Goal: Transaction & Acquisition: Purchase product/service

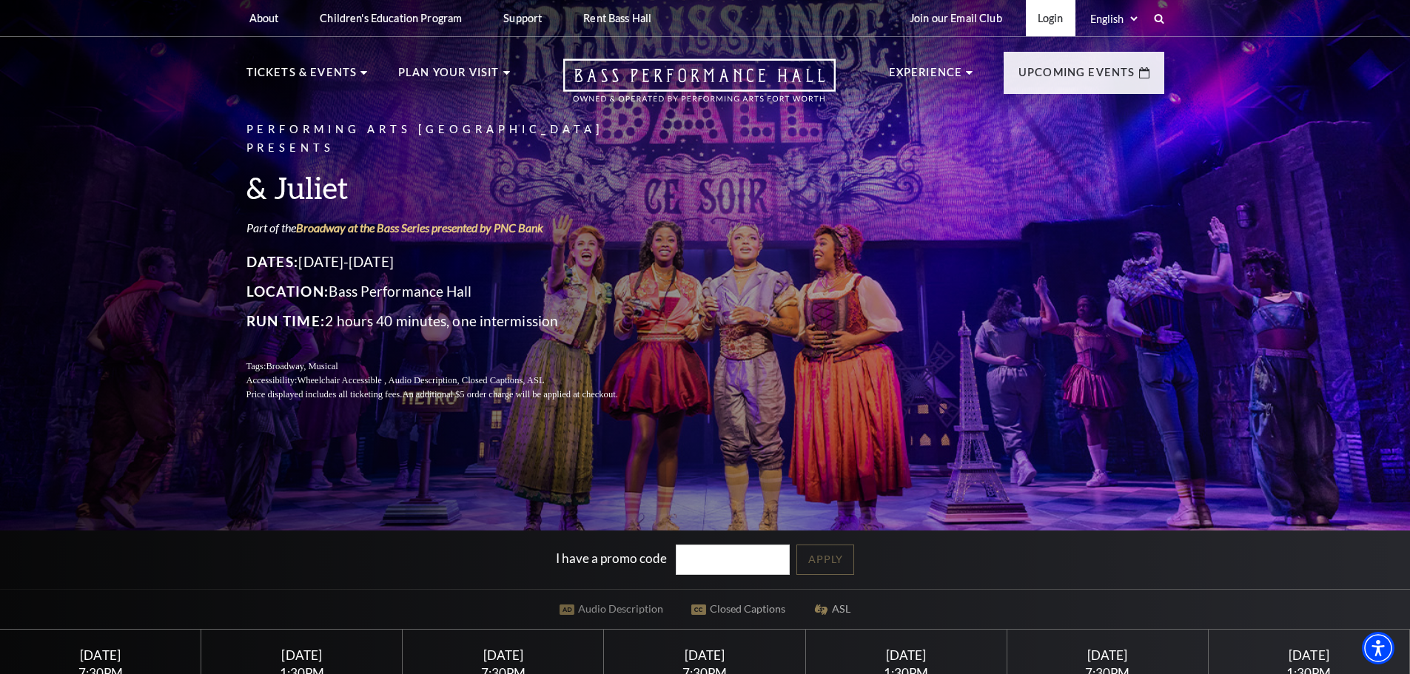
click at [1040, 13] on link "Login" at bounding box center [1051, 18] width 50 height 36
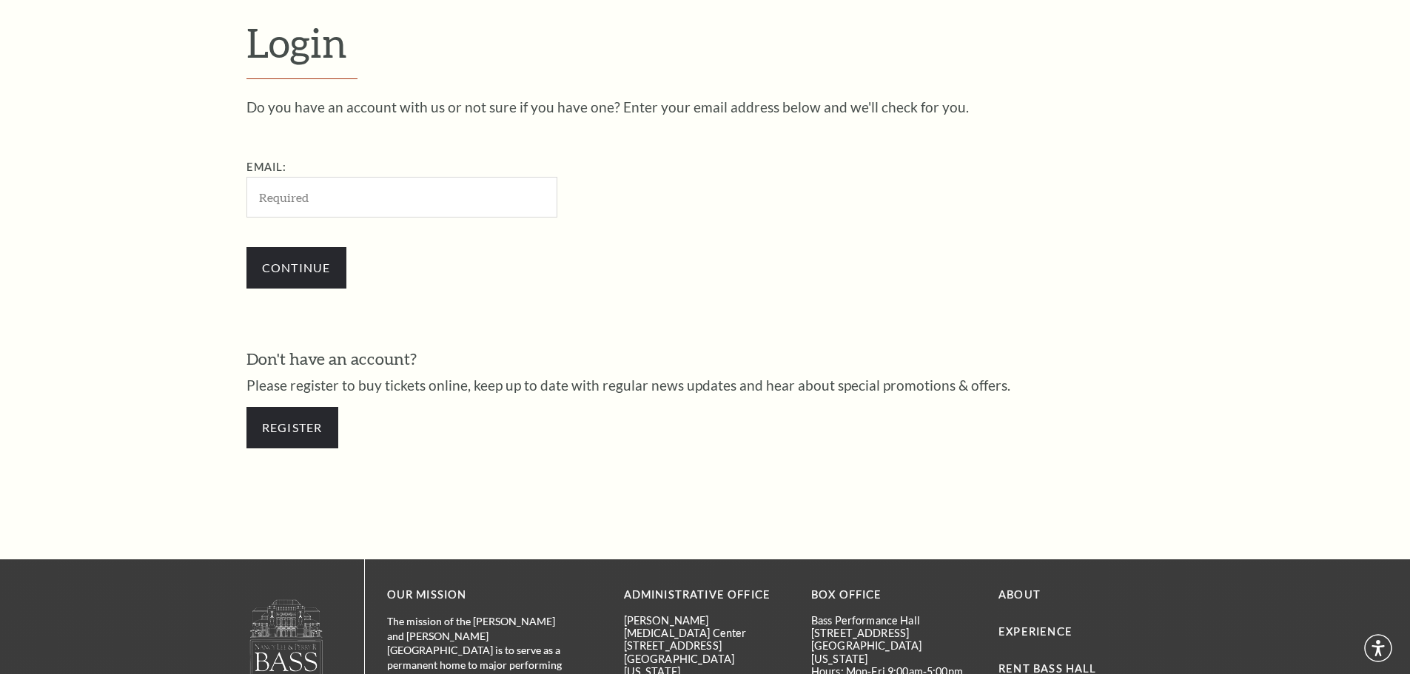
scroll to position [495, 0]
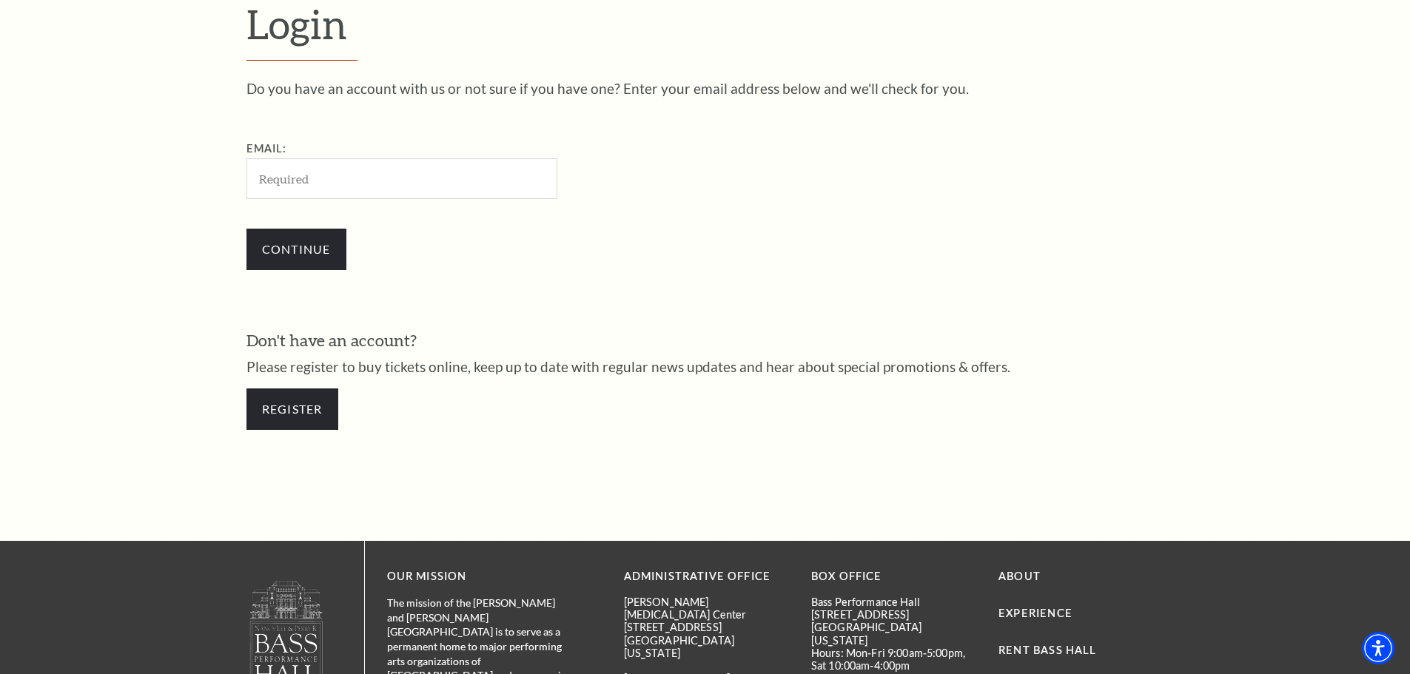
type input "brad@kutchins-groh.com"
click at [288, 263] on input "Continue" at bounding box center [296, 249] width 100 height 41
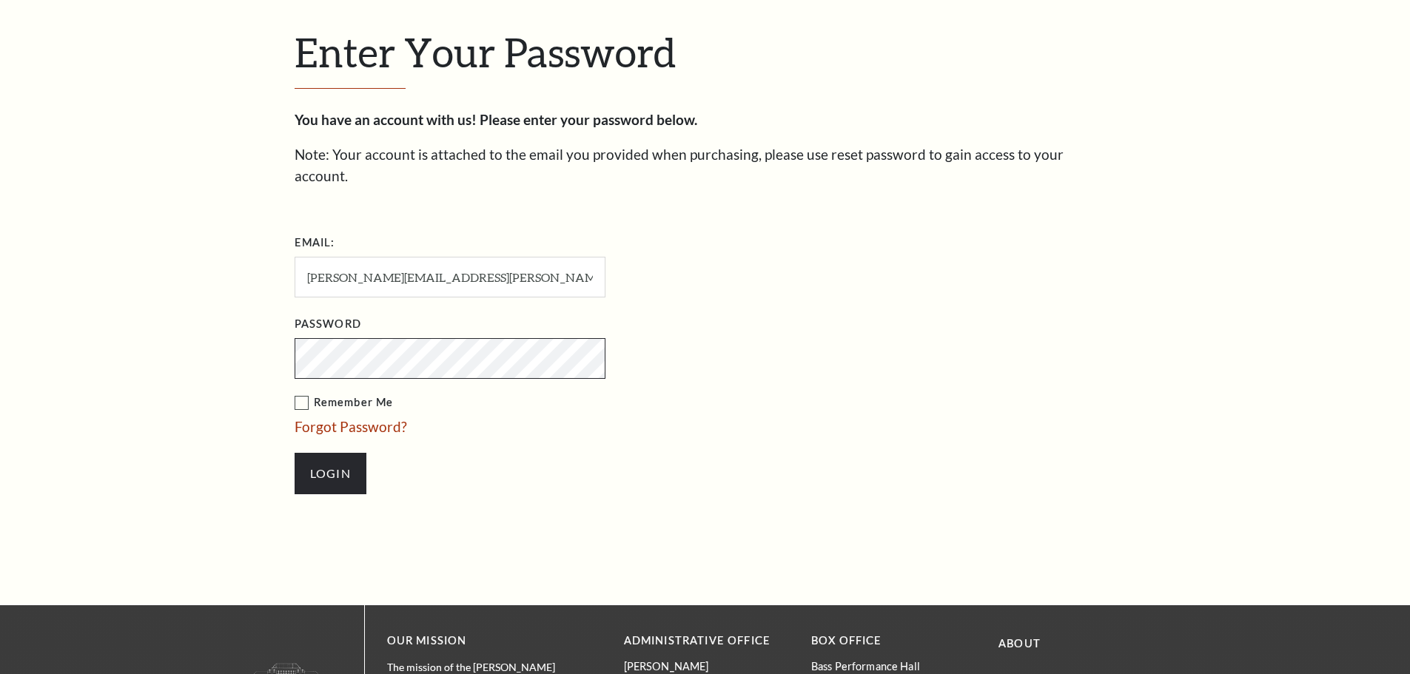
scroll to position [509, 0]
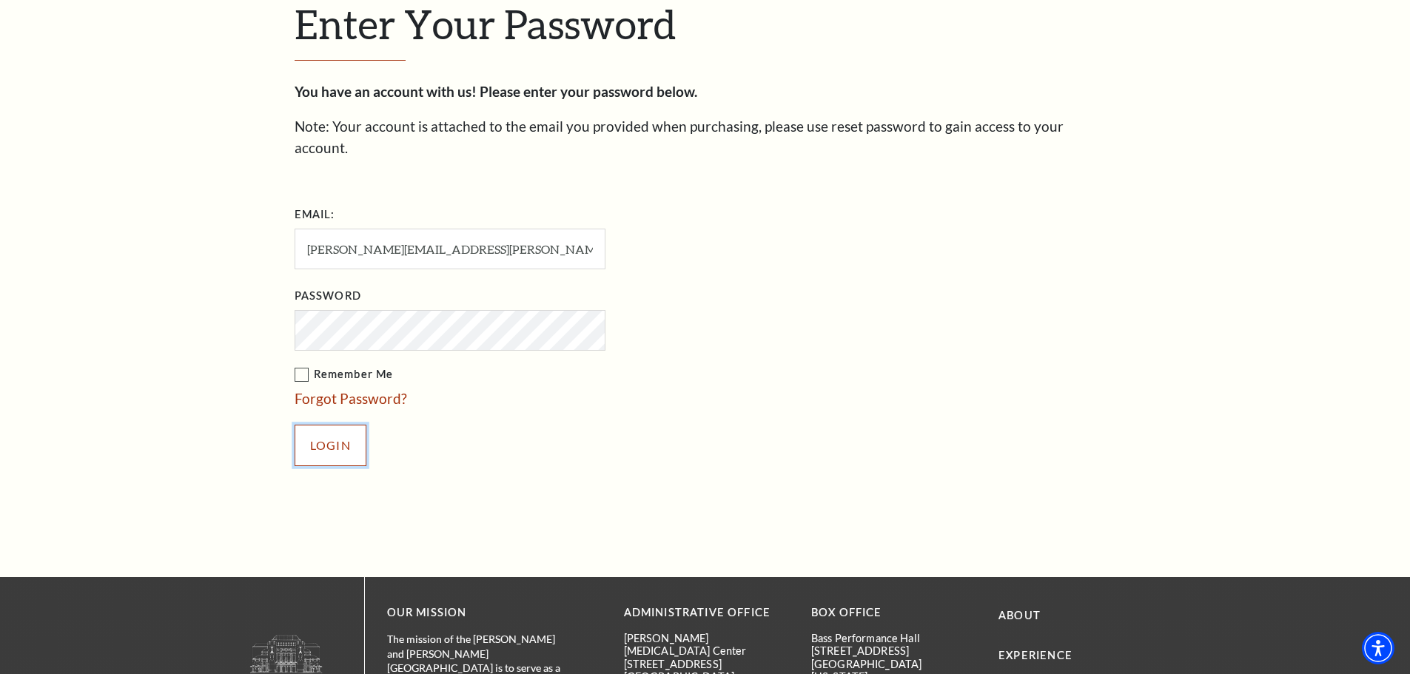
click at [330, 425] on input "Login" at bounding box center [331, 445] width 72 height 41
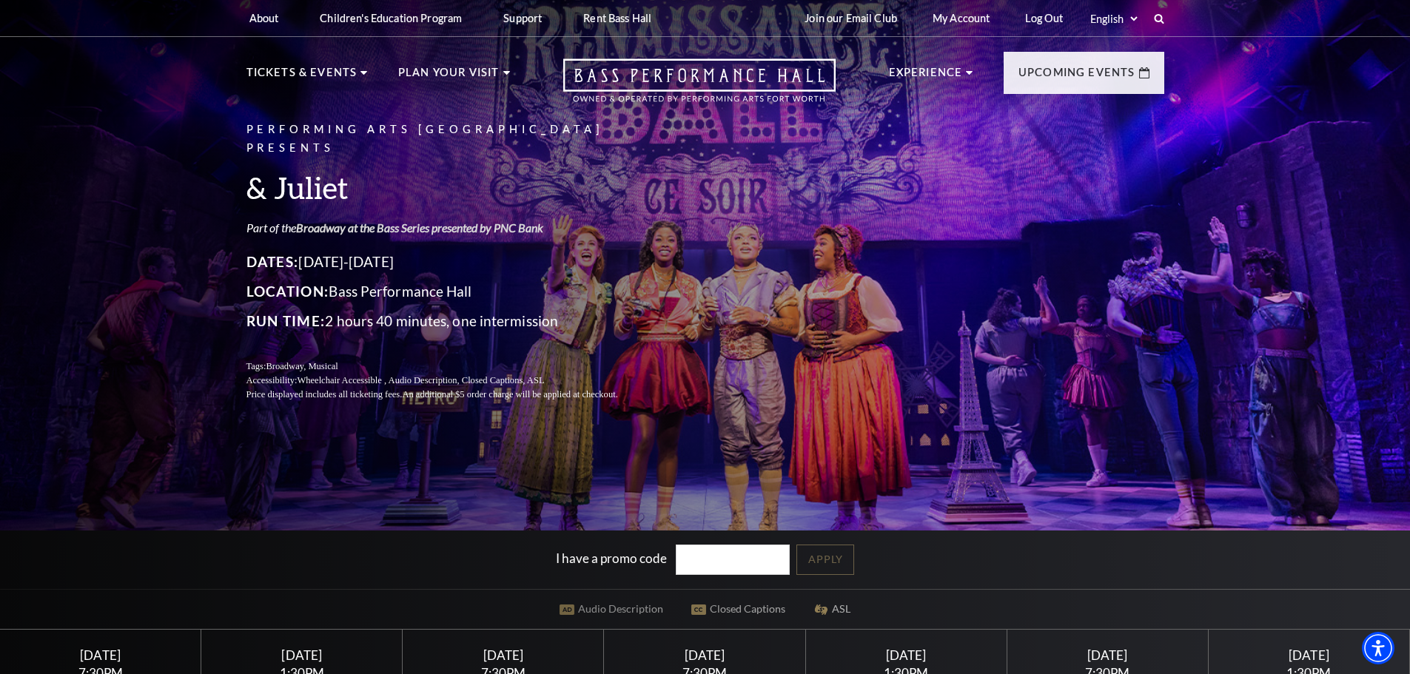
click at [407, 221] on link "Broadway at the Bass Series presented by PNC Bank" at bounding box center [419, 228] width 247 height 14
click at [1037, 13] on link "Log Out" at bounding box center [1043, 18] width 61 height 36
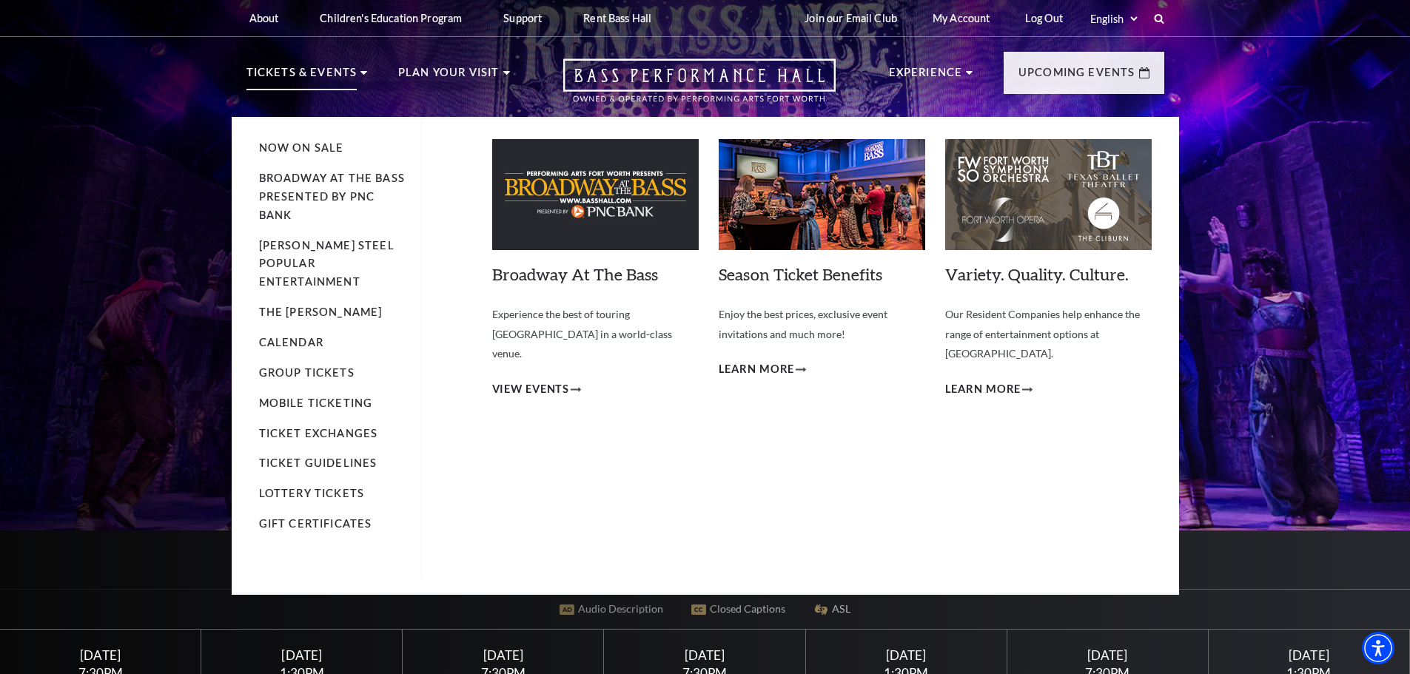
click at [331, 78] on p "Tickets & Events" at bounding box center [301, 77] width 111 height 27
click at [314, 176] on link "Broadway At The Bass presented by PNC Bank" at bounding box center [332, 197] width 146 height 50
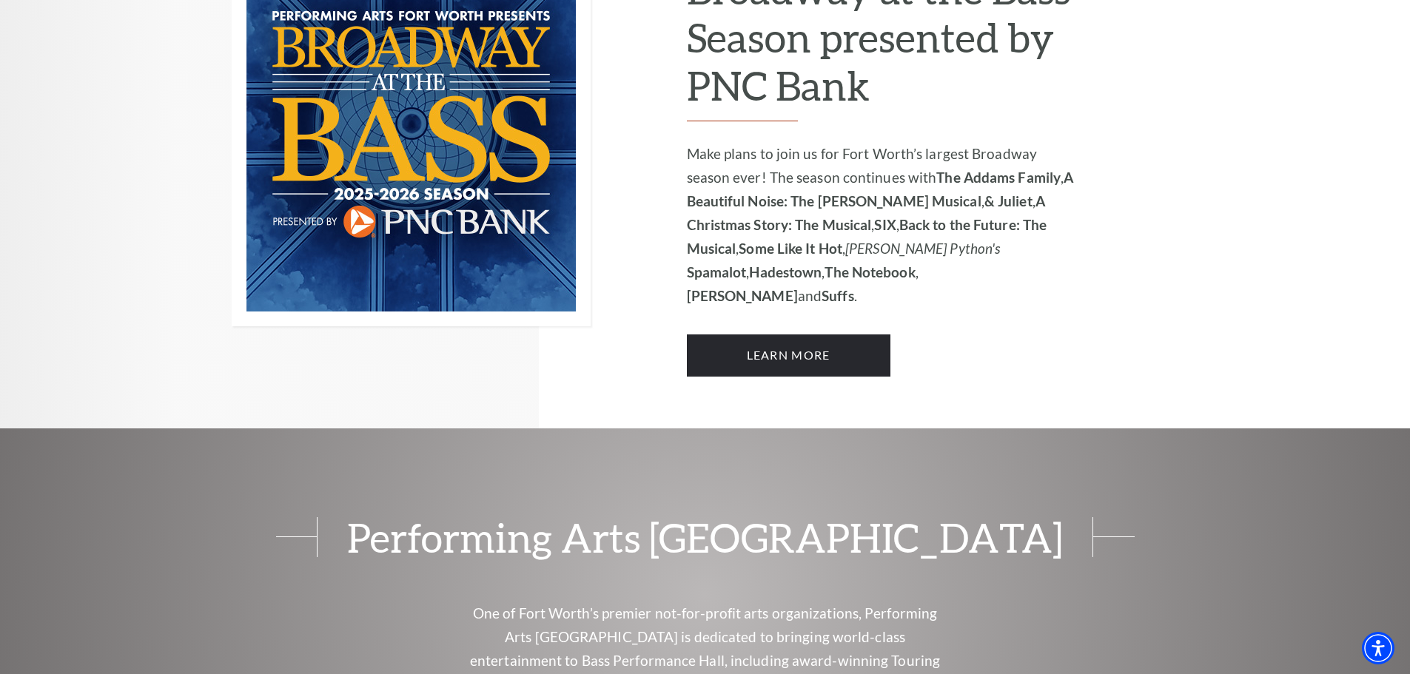
scroll to position [1184, 0]
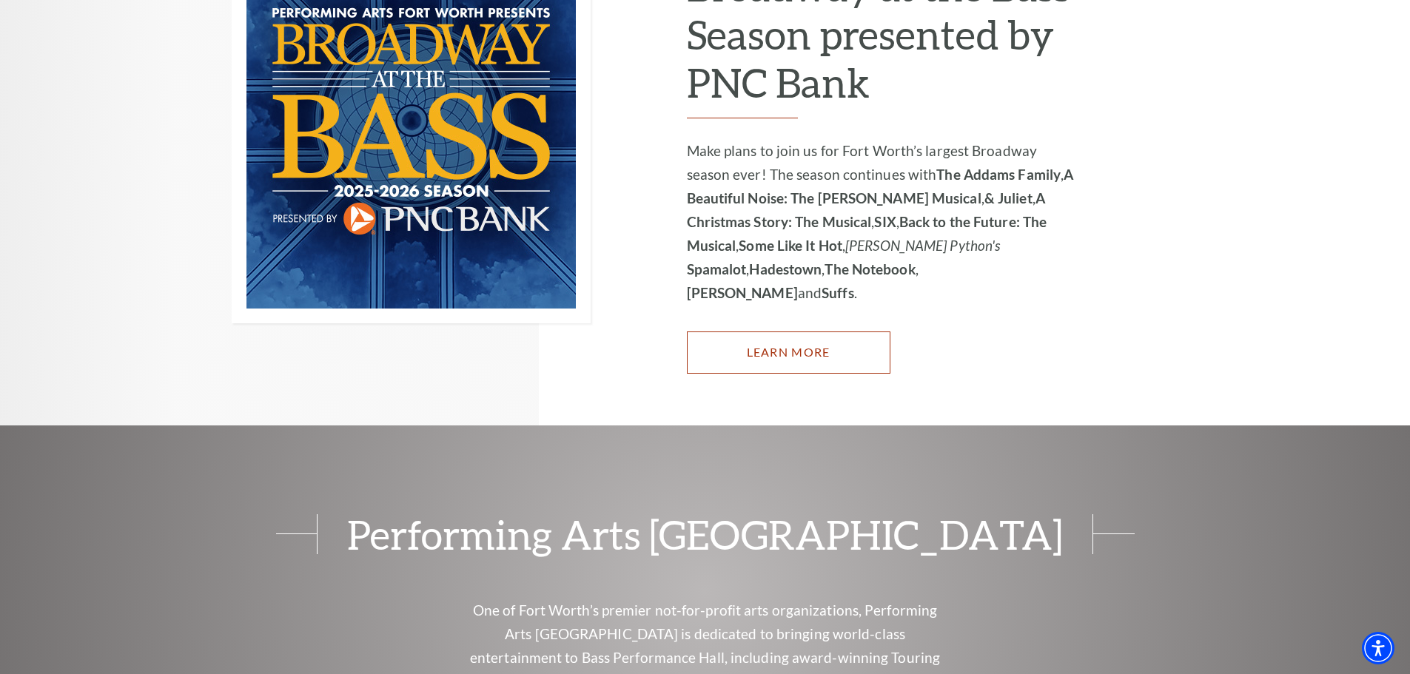
click at [771, 332] on link "Learn More" at bounding box center [788, 352] width 203 height 41
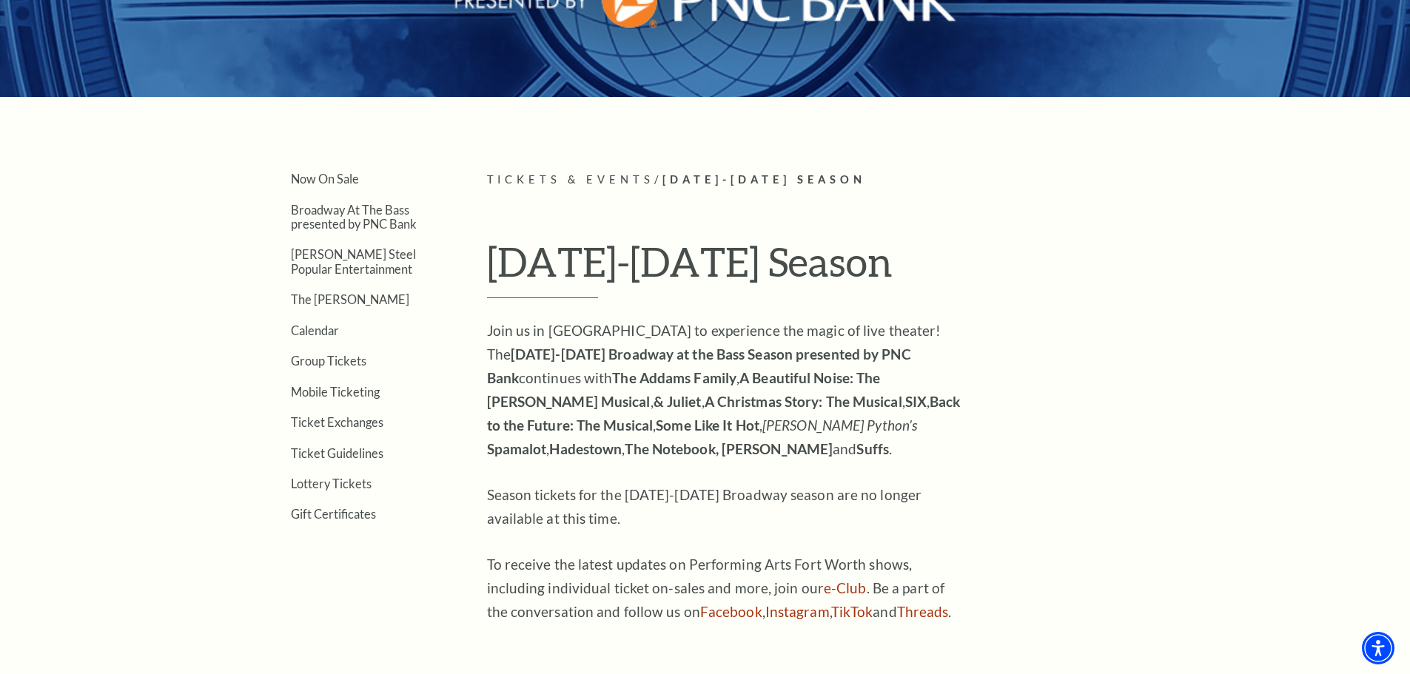
scroll to position [518, 0]
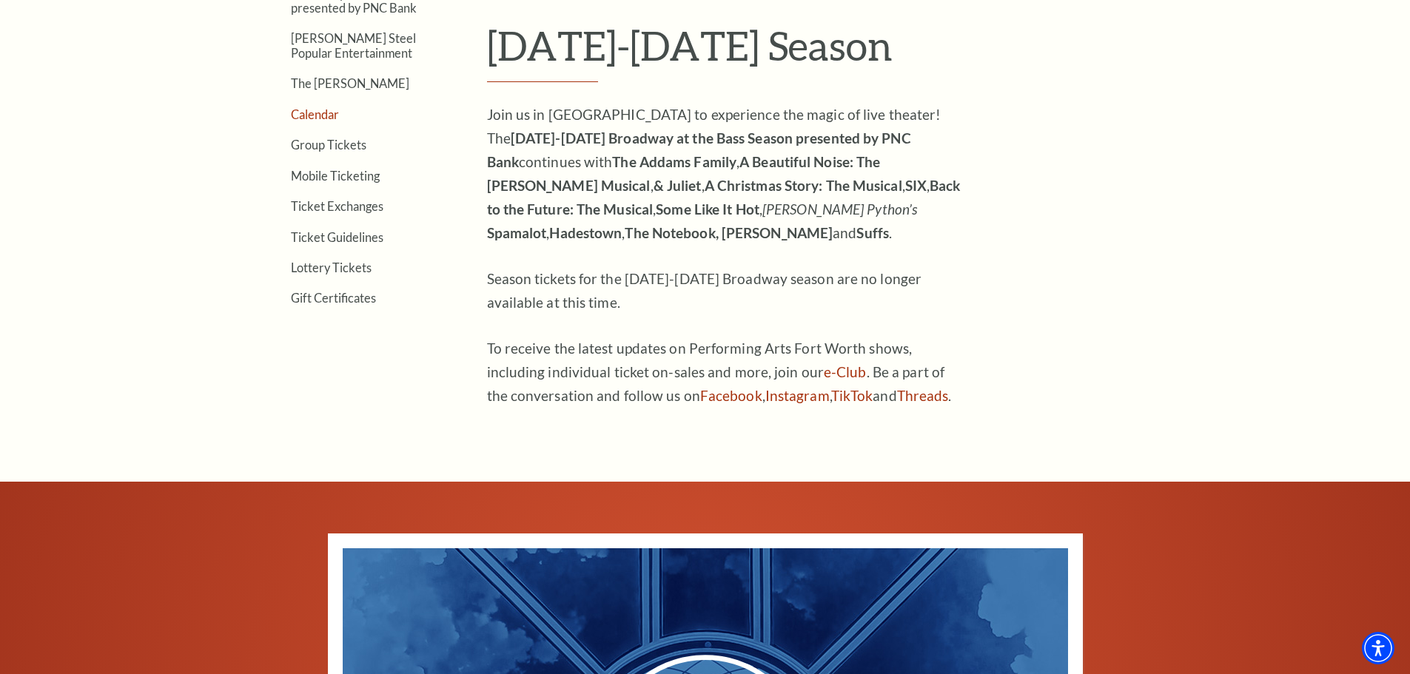
click at [327, 111] on link "Calendar" at bounding box center [315, 114] width 48 height 14
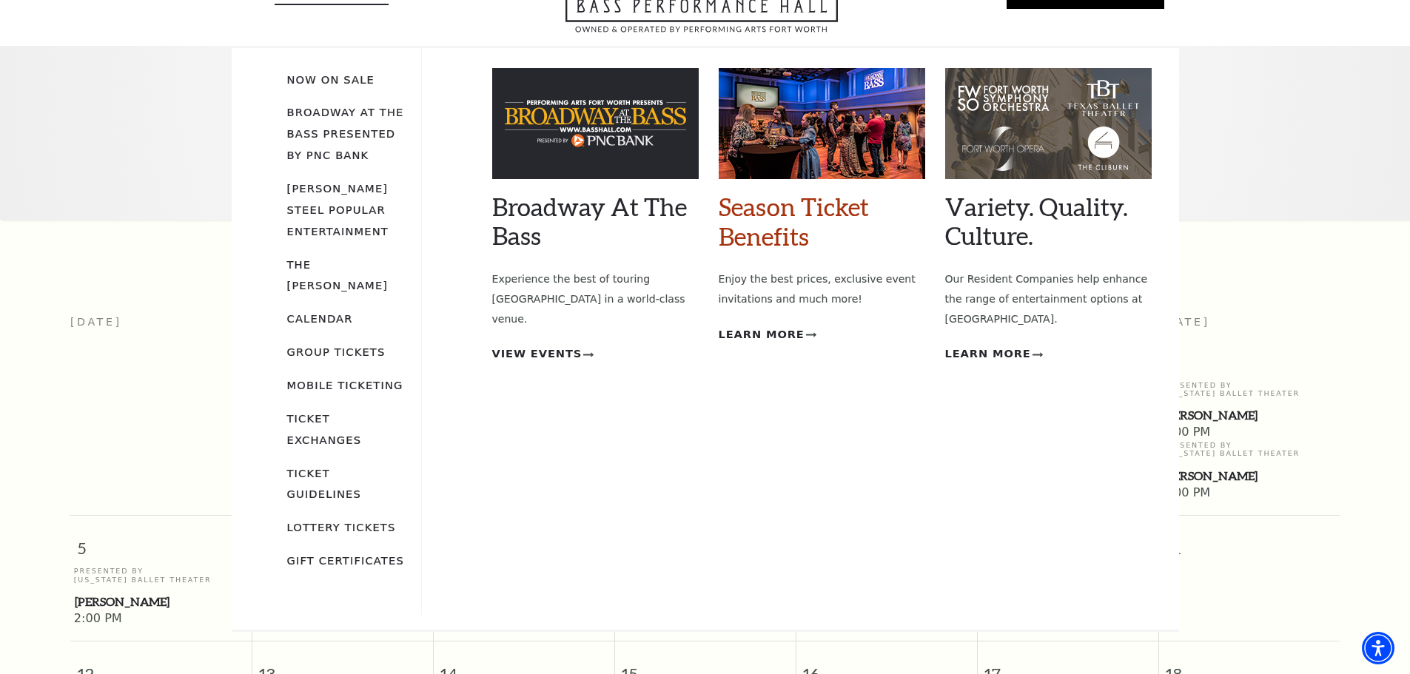
scroll to position [131, 0]
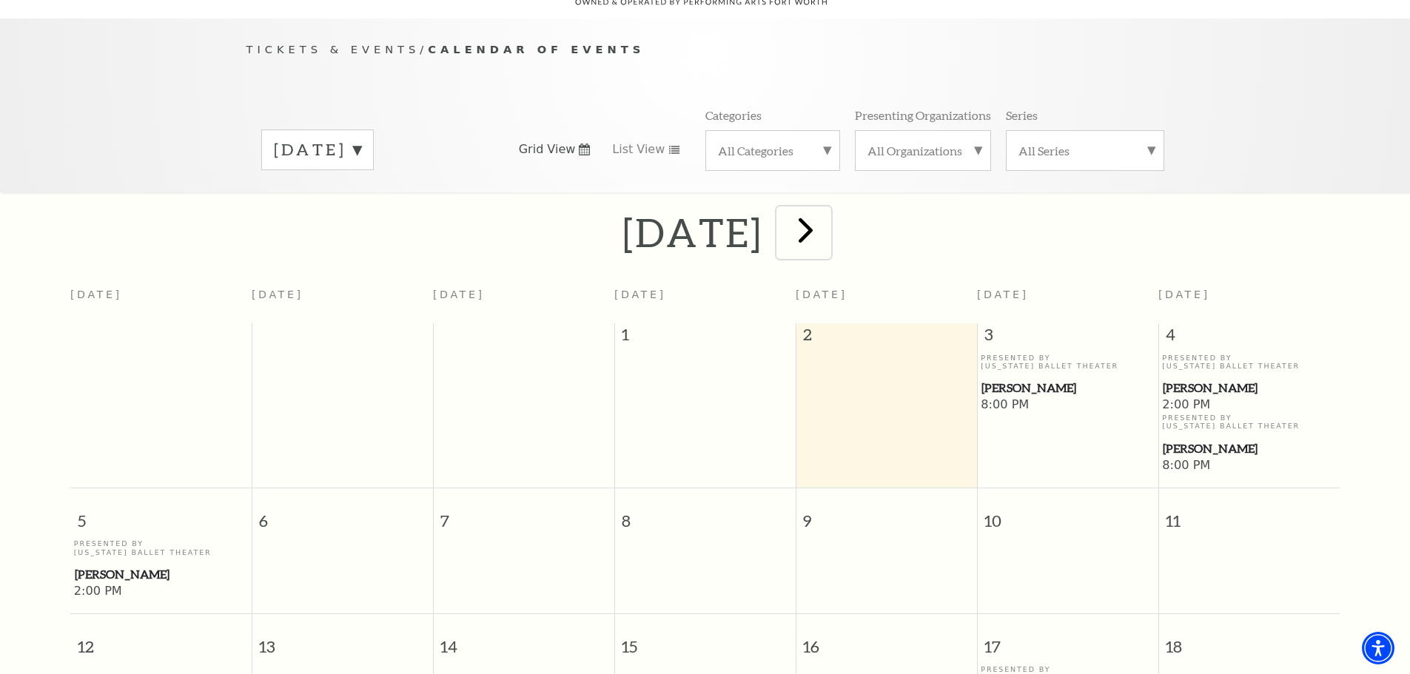
click at [827, 218] on span "next" at bounding box center [805, 230] width 42 height 42
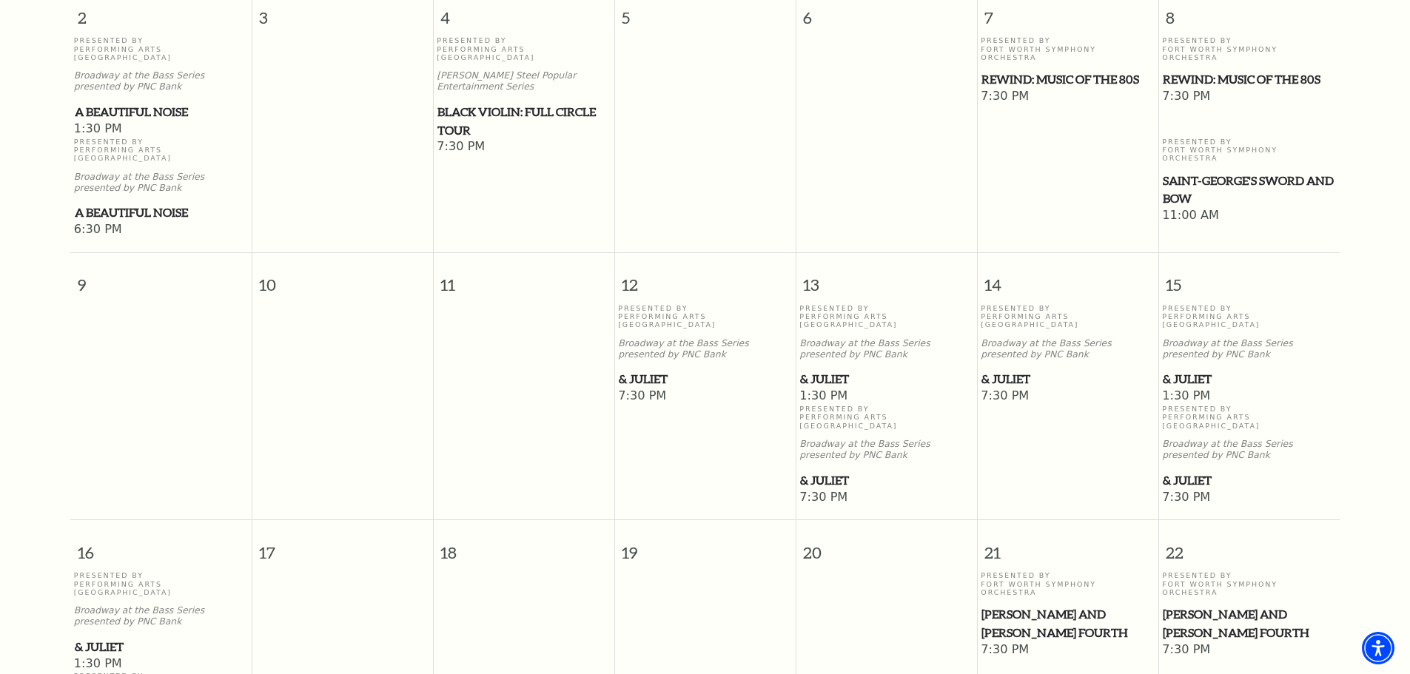
scroll to position [797, 0]
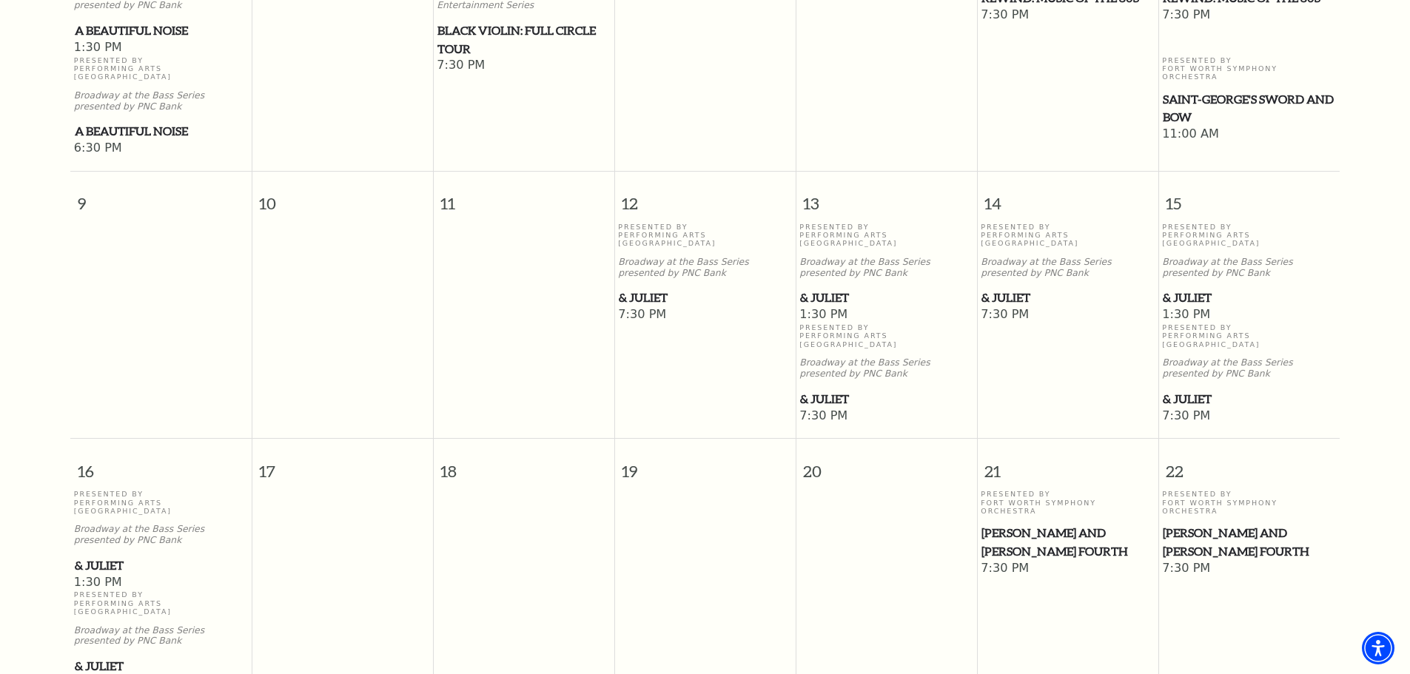
click at [104, 657] on span "& Juliet" at bounding box center [161, 666] width 172 height 18
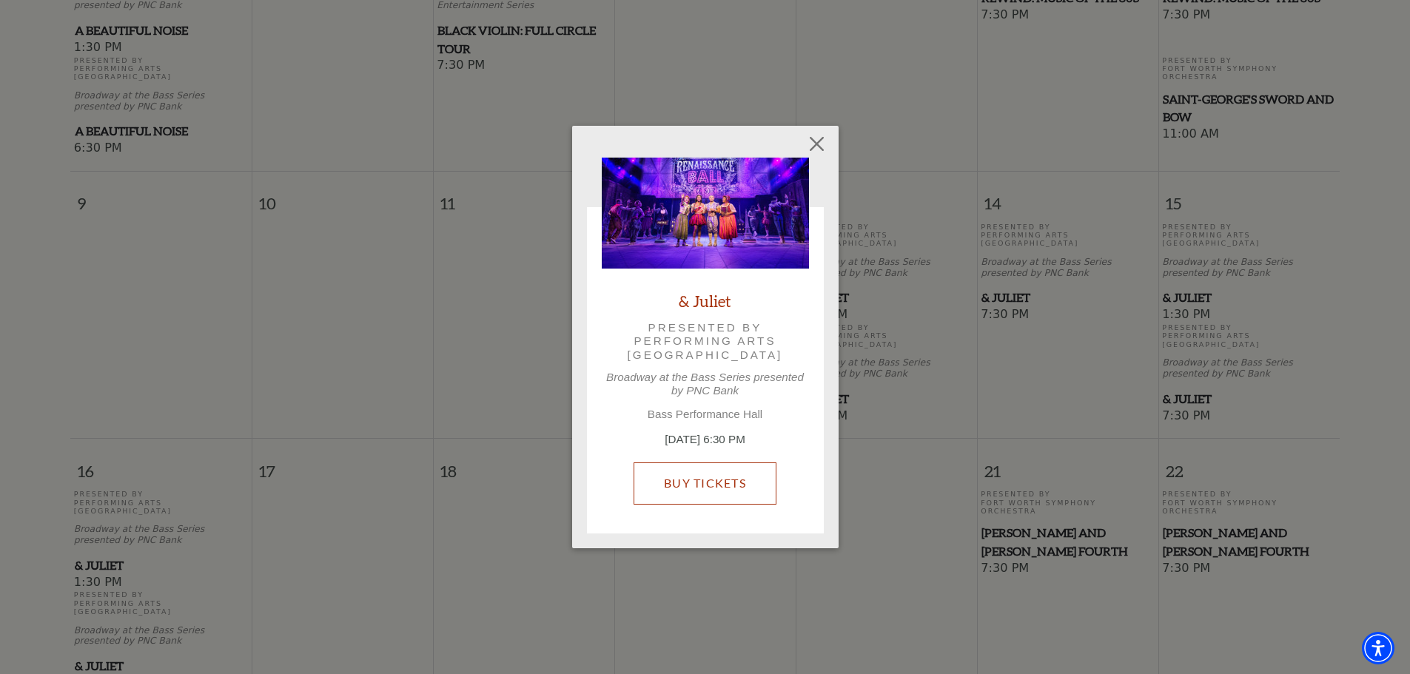
click at [720, 479] on link "Buy Tickets" at bounding box center [704, 482] width 143 height 41
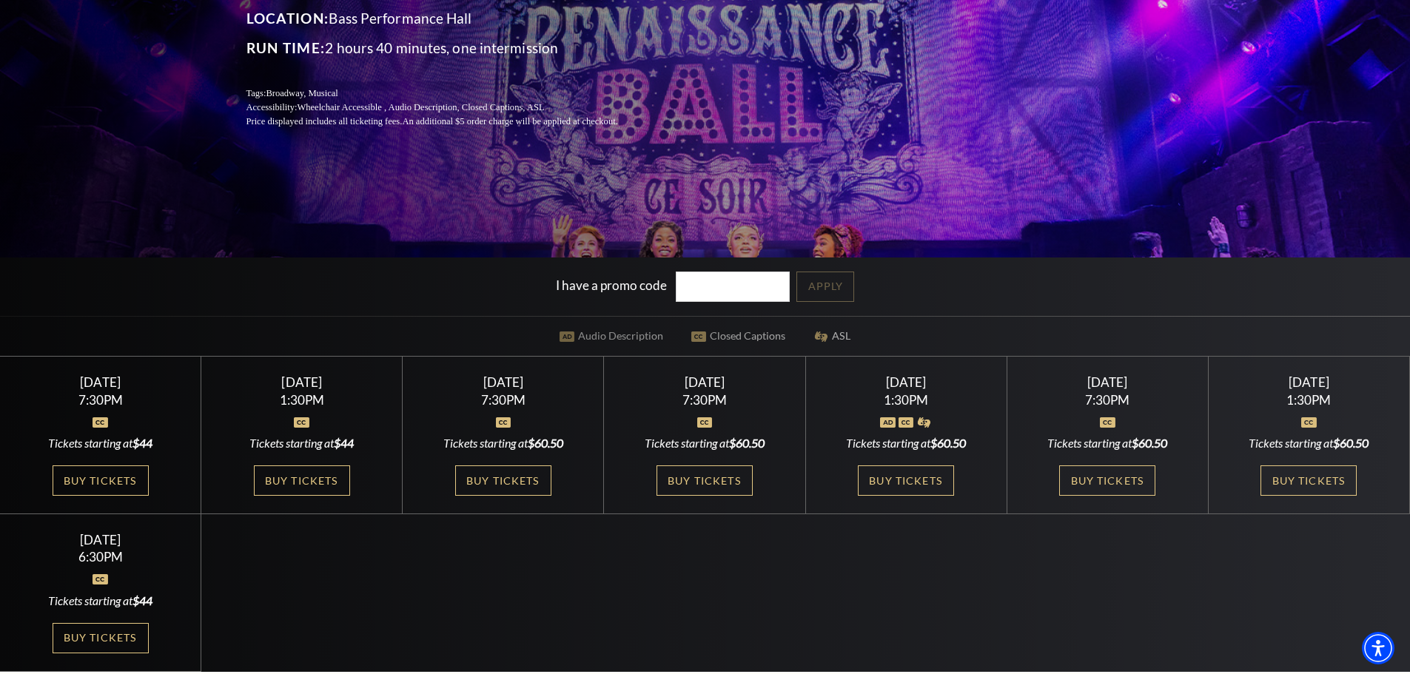
scroll to position [296, 0]
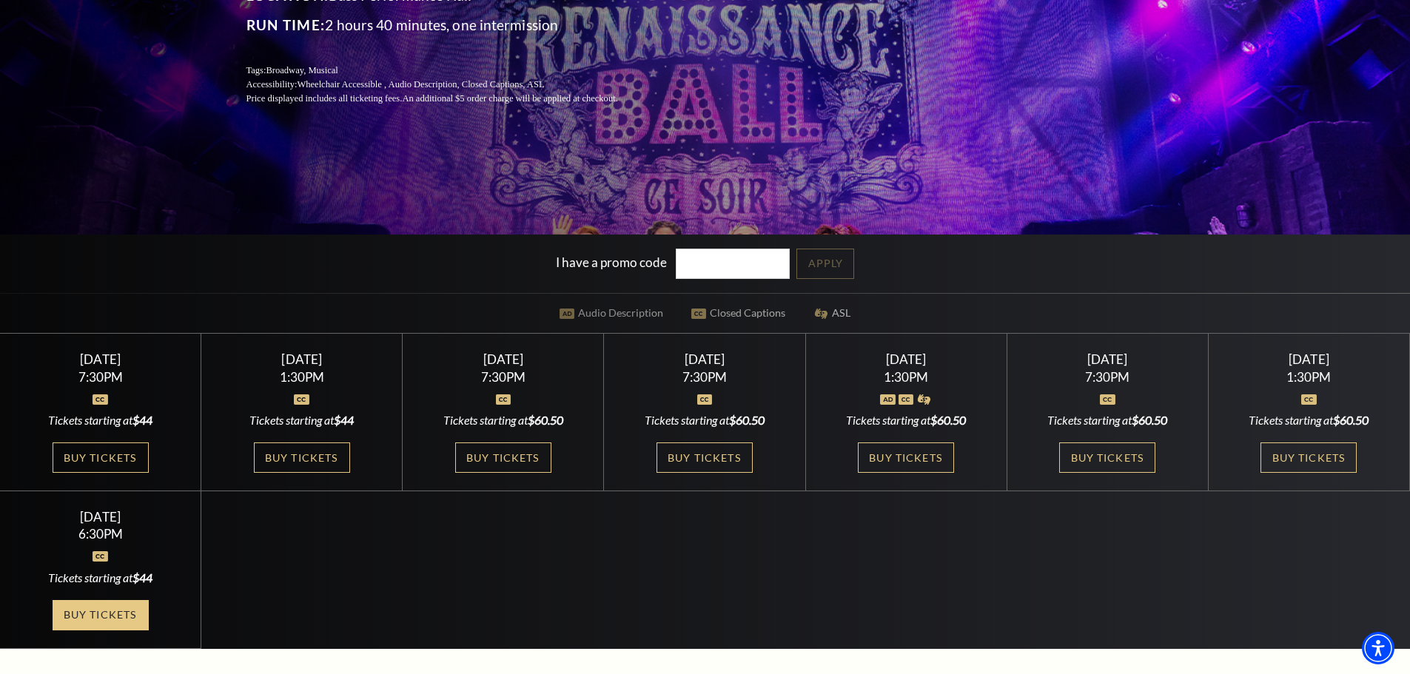
click at [105, 616] on link "Buy Tickets" at bounding box center [101, 615] width 96 height 30
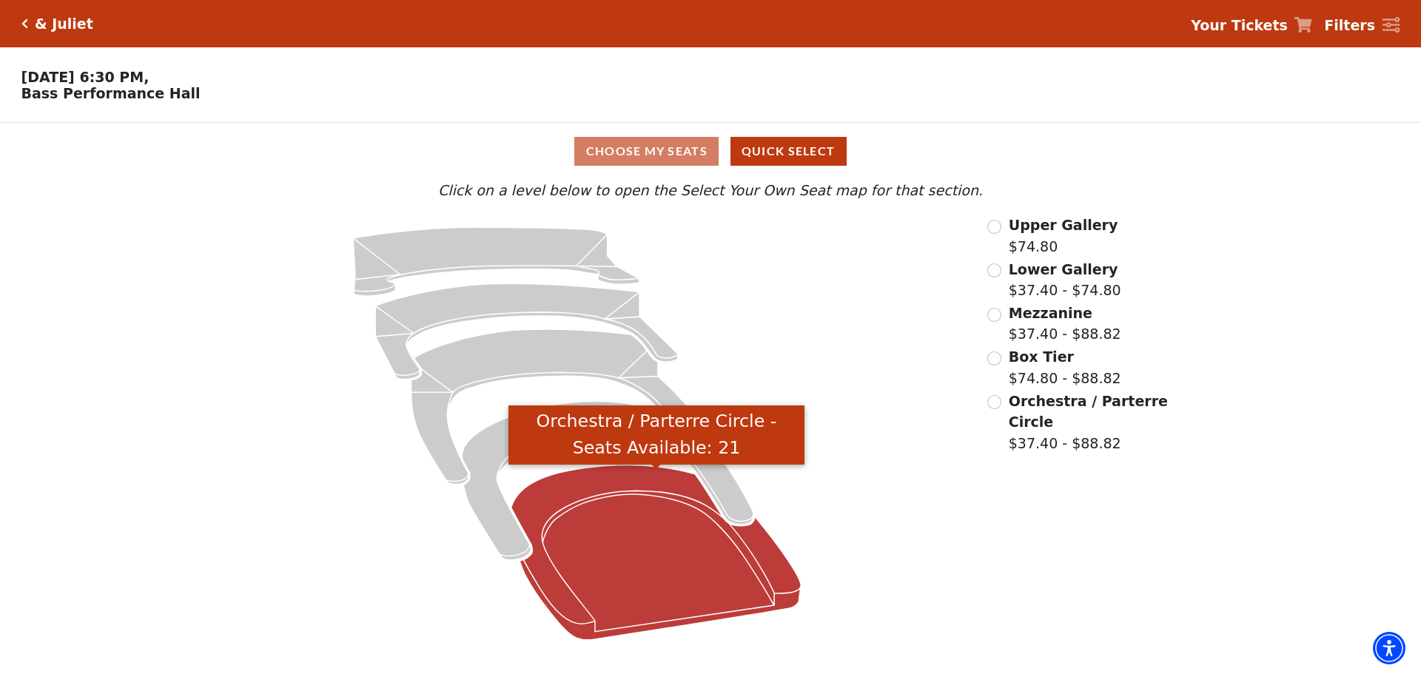
click at [662, 553] on icon "Orchestra / Parterre Circle - Seats Available: 21" at bounding box center [656, 552] width 290 height 175
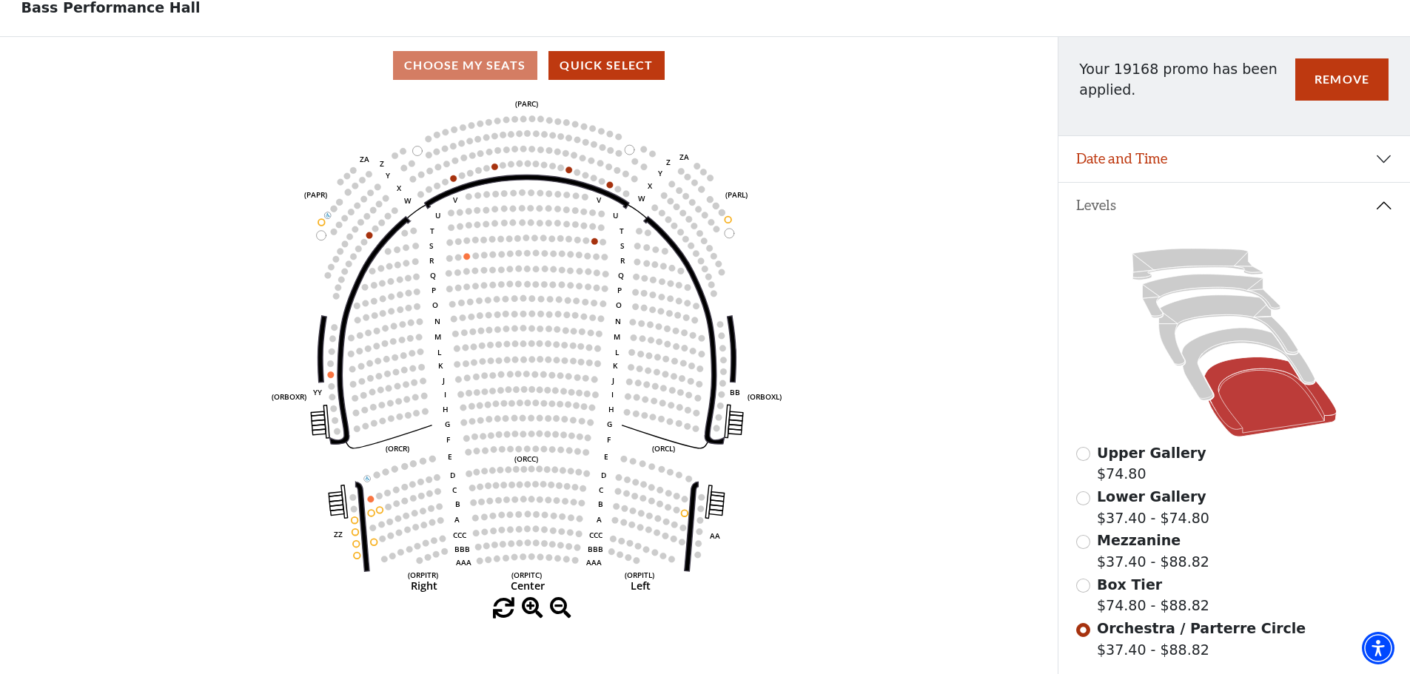
scroll to position [68, 0]
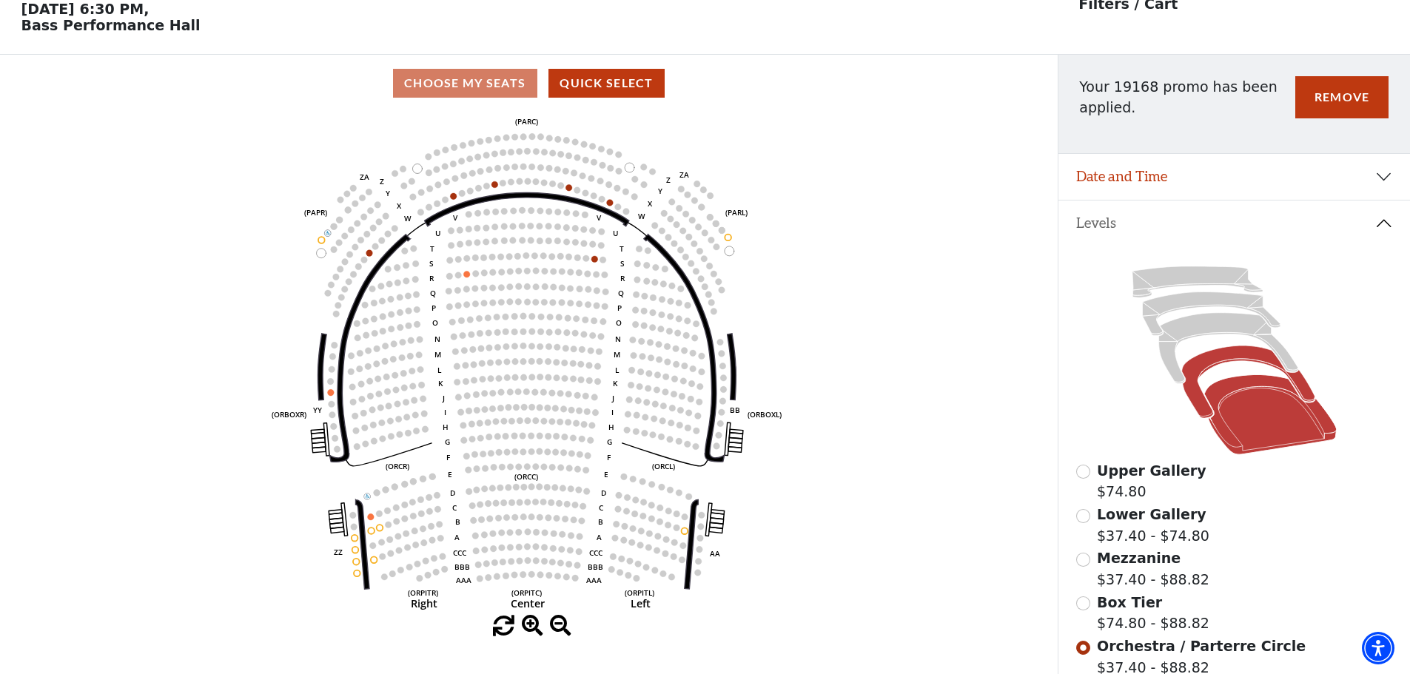
click at [1204, 369] on icon at bounding box center [1247, 382] width 133 height 73
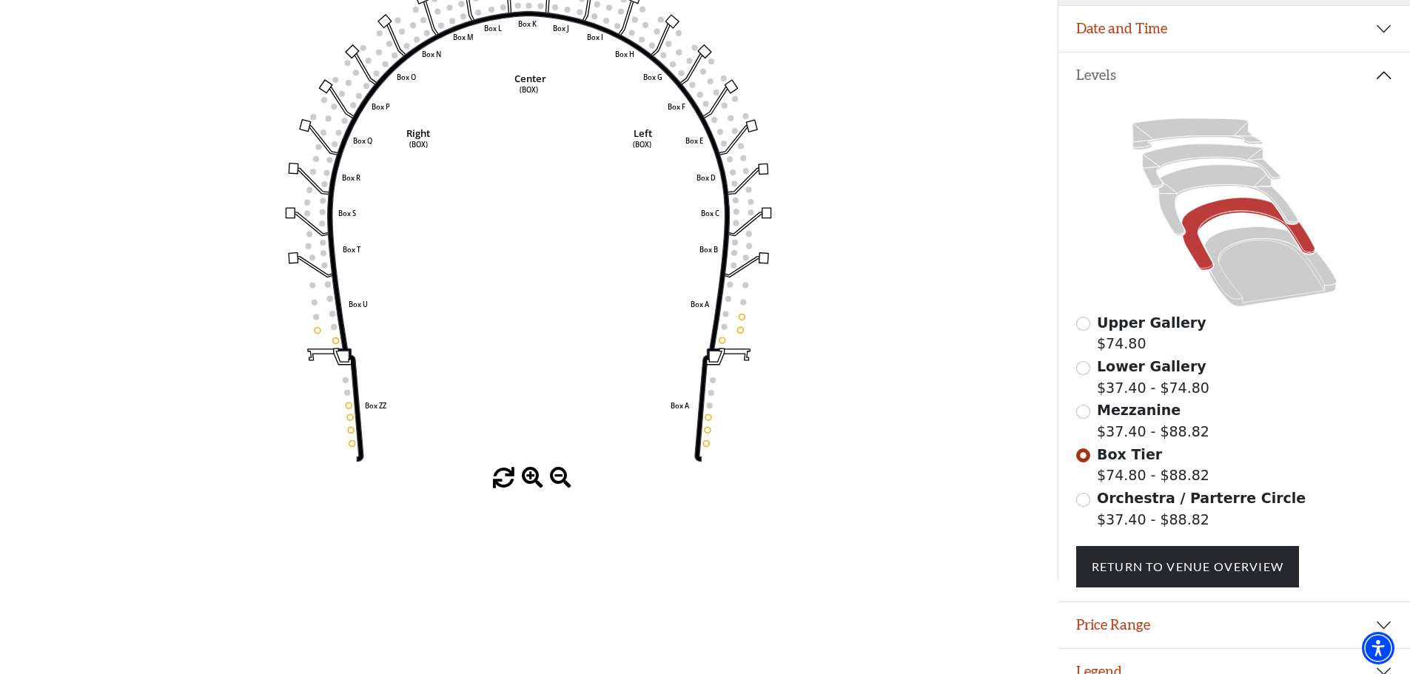
scroll to position [216, 0]
click at [1115, 410] on span "Mezzanine" at bounding box center [1139, 410] width 84 height 16
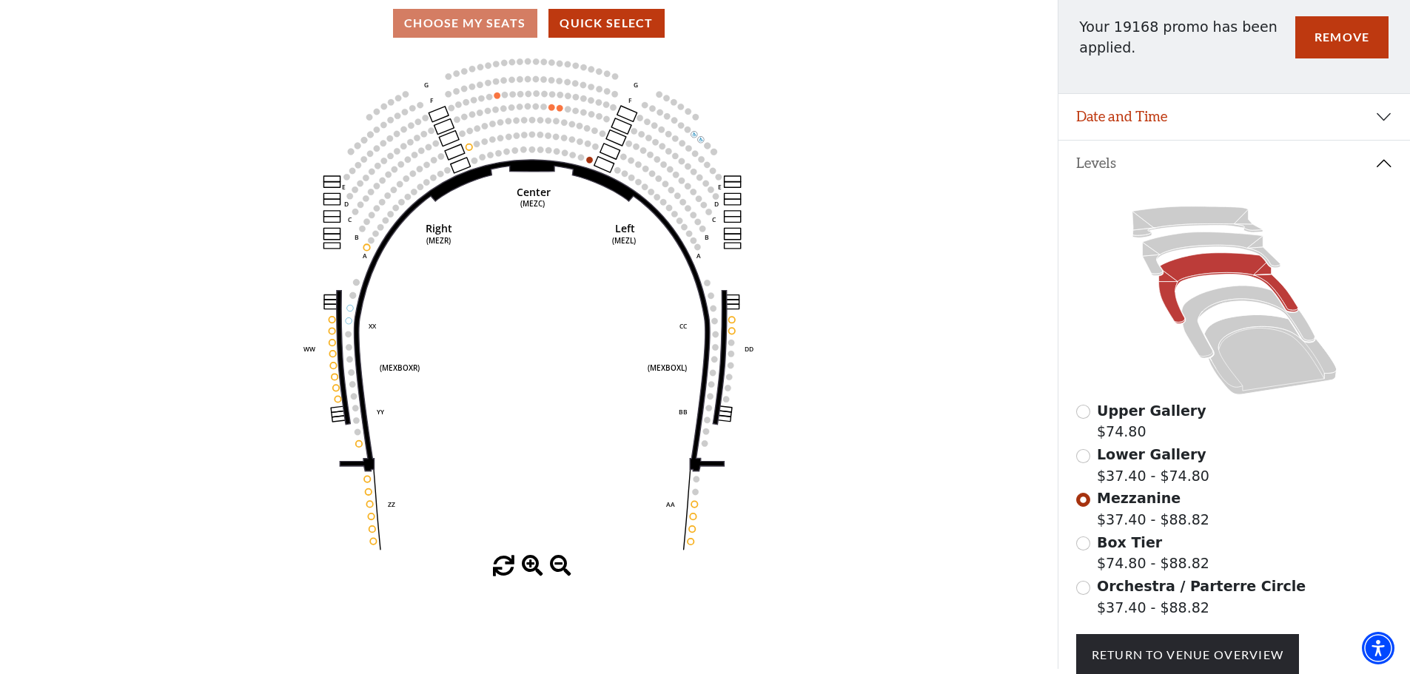
scroll to position [142, 0]
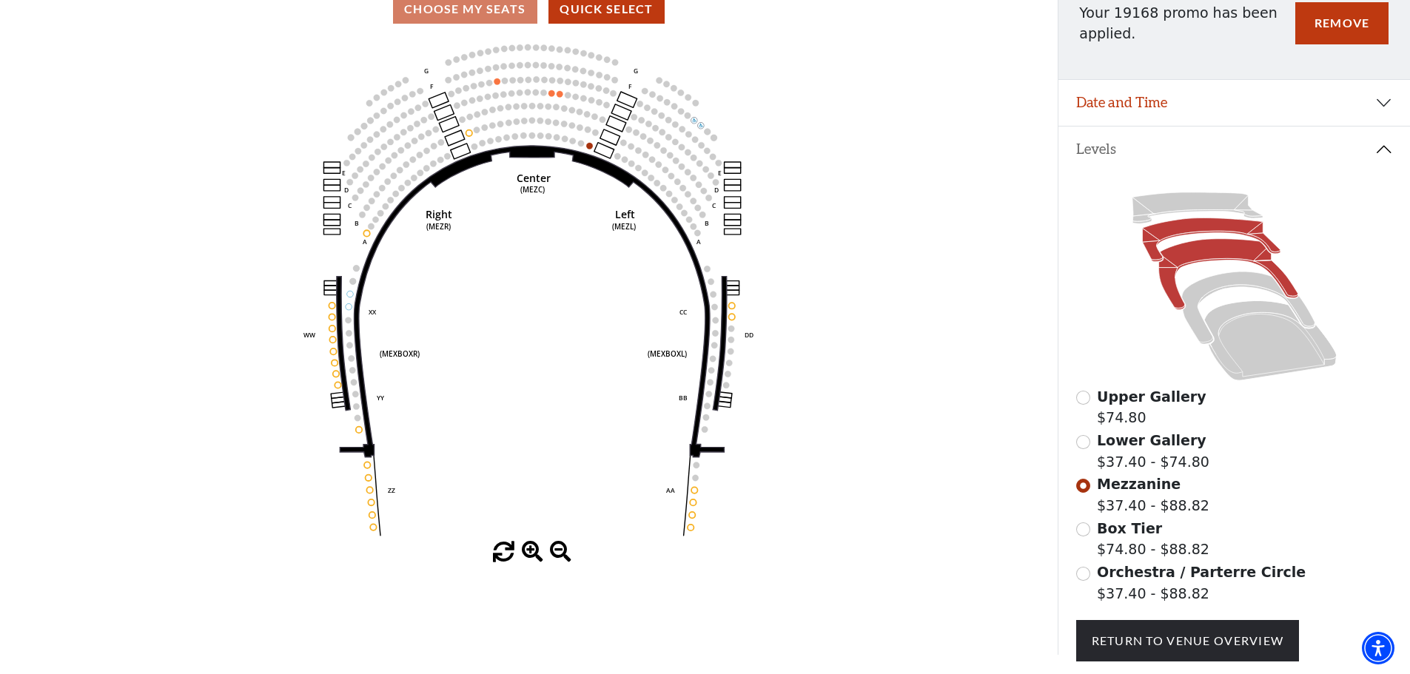
click at [1177, 235] on icon at bounding box center [1211, 240] width 138 height 44
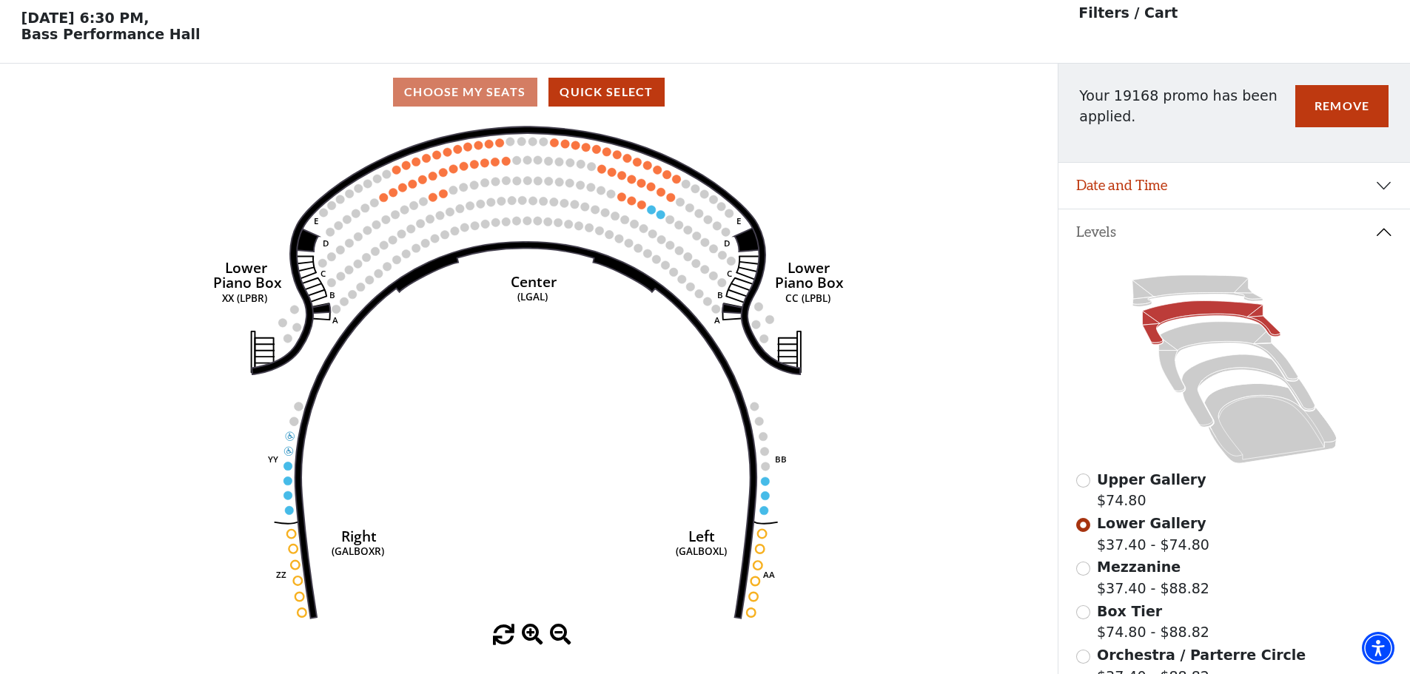
scroll to position [68, 0]
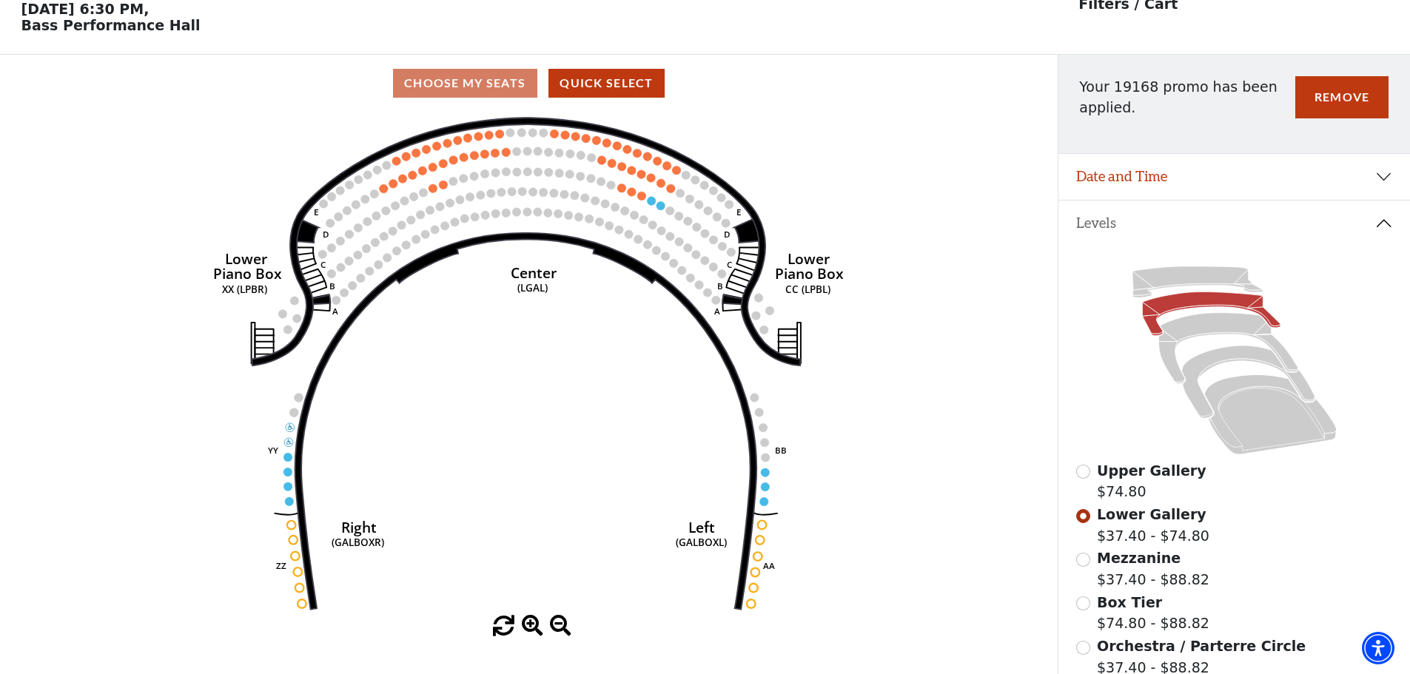
click at [1122, 468] on span "Upper Gallery" at bounding box center [1152, 470] width 110 height 16
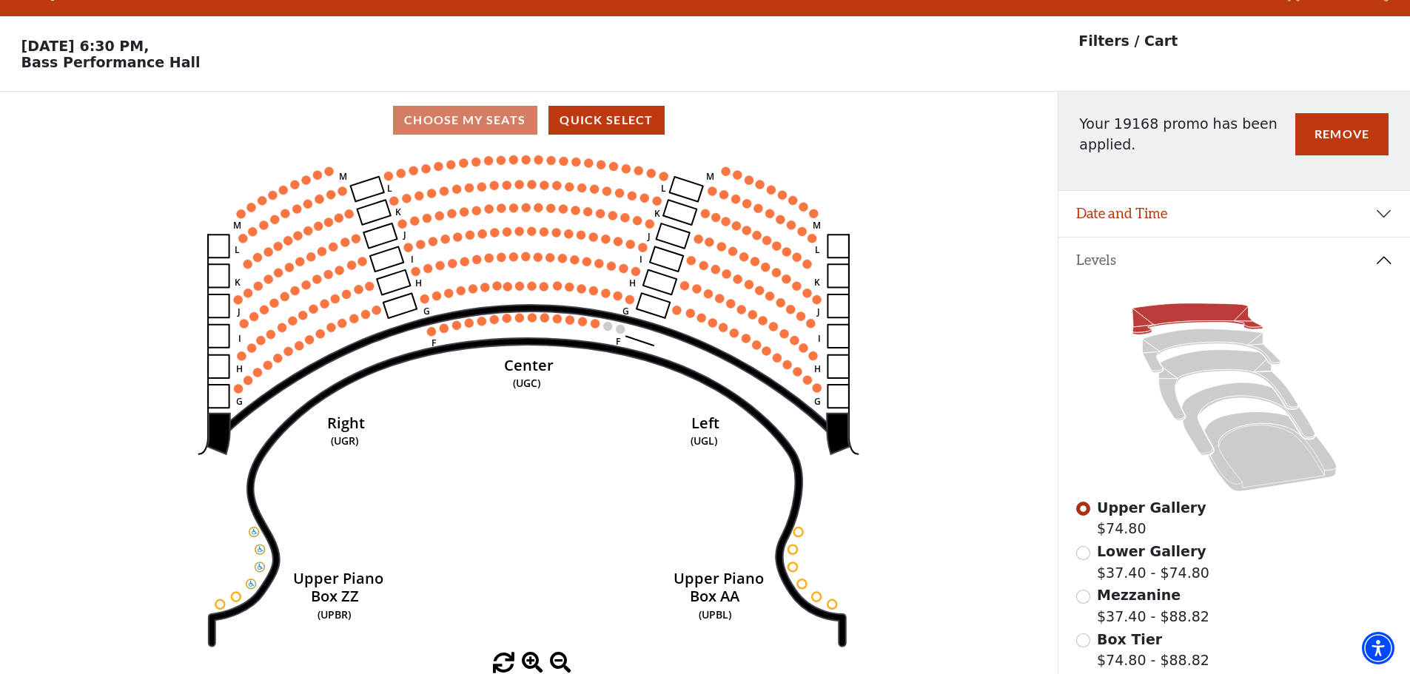
scroll to position [0, 0]
